Goal: Task Accomplishment & Management: Manage account settings

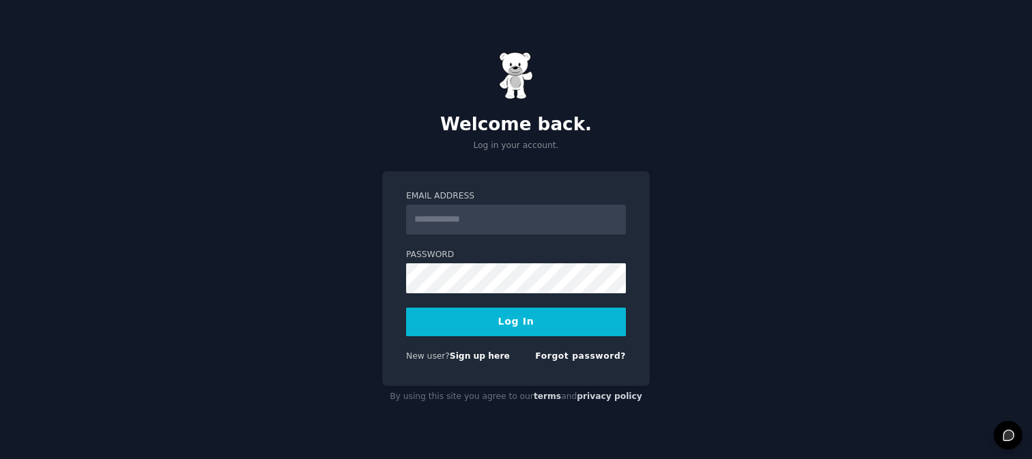
click at [534, 229] on input "Email Address" at bounding box center [516, 220] width 220 height 30
type input "**********"
click at [496, 225] on input "**********" at bounding box center [516, 220] width 220 height 30
